Goal: Find contact information: Obtain details needed to contact an individual or organization

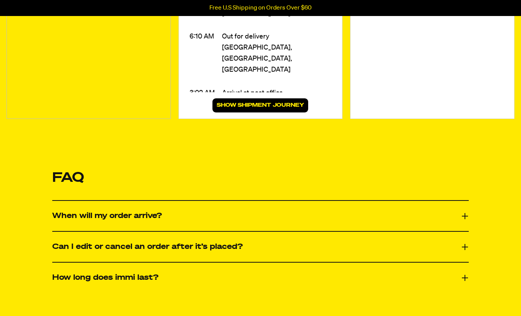
scroll to position [192, 0]
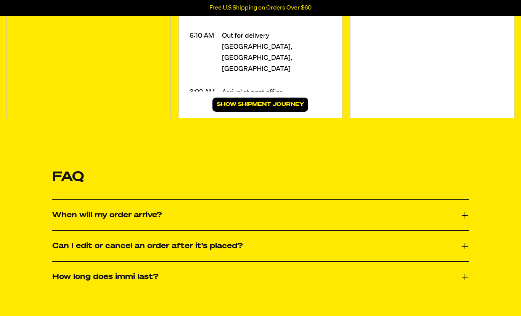
click at [456, 251] on button "Can I edit or cancel an order after it’s placed?" at bounding box center [260, 246] width 417 height 14
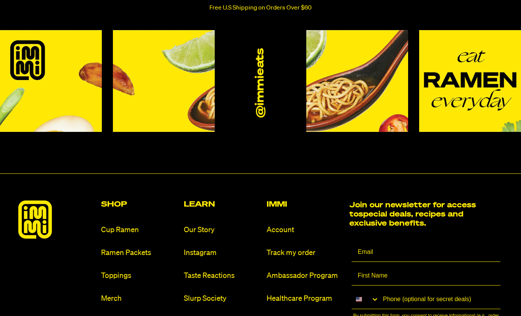
scroll to position [570, 0]
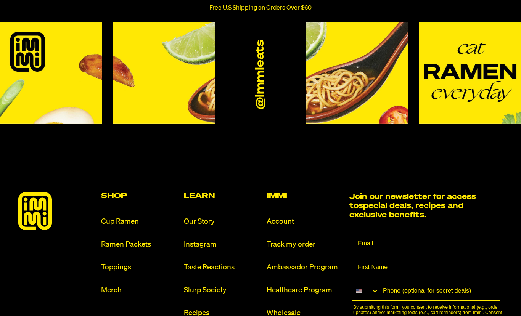
click at [215, 272] on link "Taste Reactions" at bounding box center [222, 267] width 77 height 10
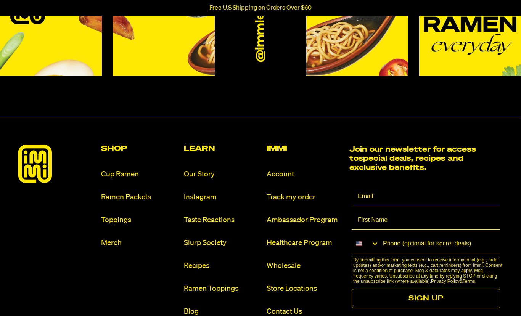
scroll to position [618, 0]
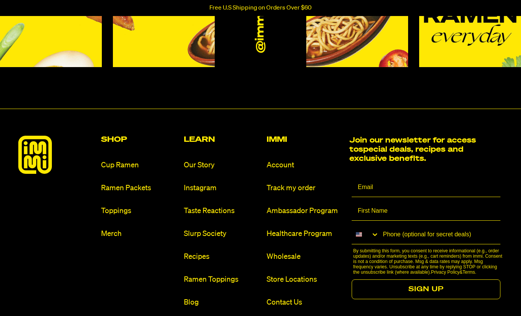
scroll to position [588, 0]
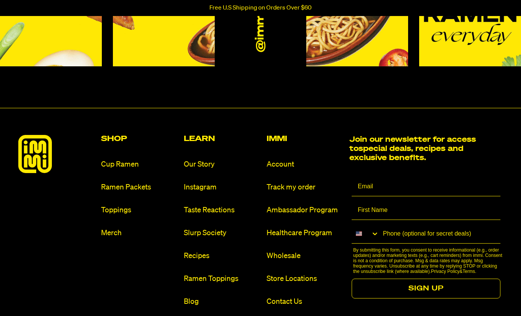
click at [283, 302] on link "Contact Us" at bounding box center [304, 302] width 77 height 10
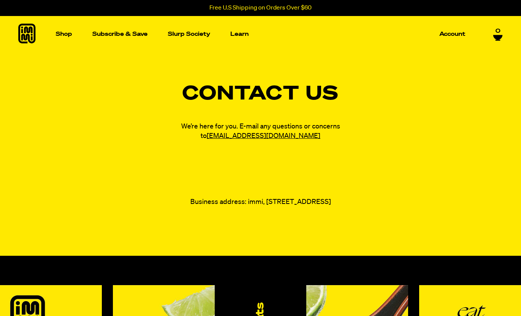
click at [269, 139] on link "[EMAIL_ADDRESS][DOMAIN_NAME]" at bounding box center [264, 136] width 114 height 7
click at [270, 139] on link "[EMAIL_ADDRESS][DOMAIN_NAME]" at bounding box center [264, 136] width 114 height 7
